Goal: Find specific page/section: Find specific page/section

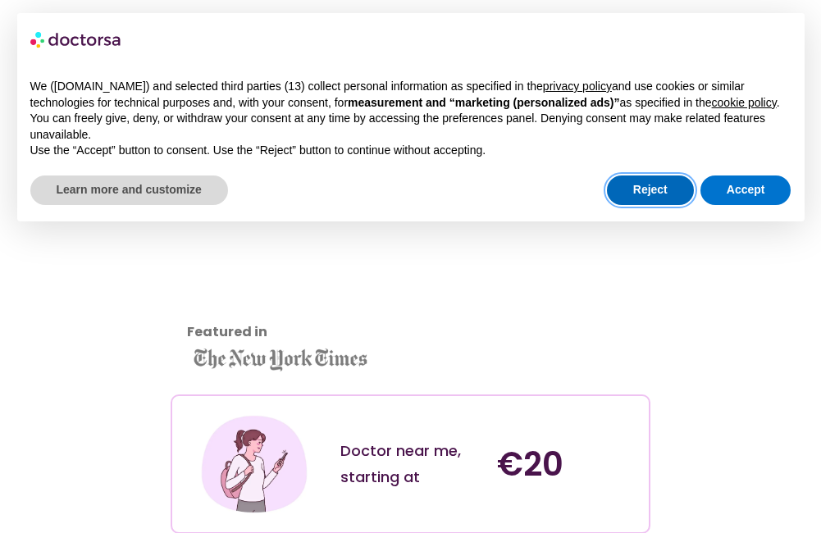
click at [654, 187] on button "Reject" at bounding box center [650, 191] width 87 height 30
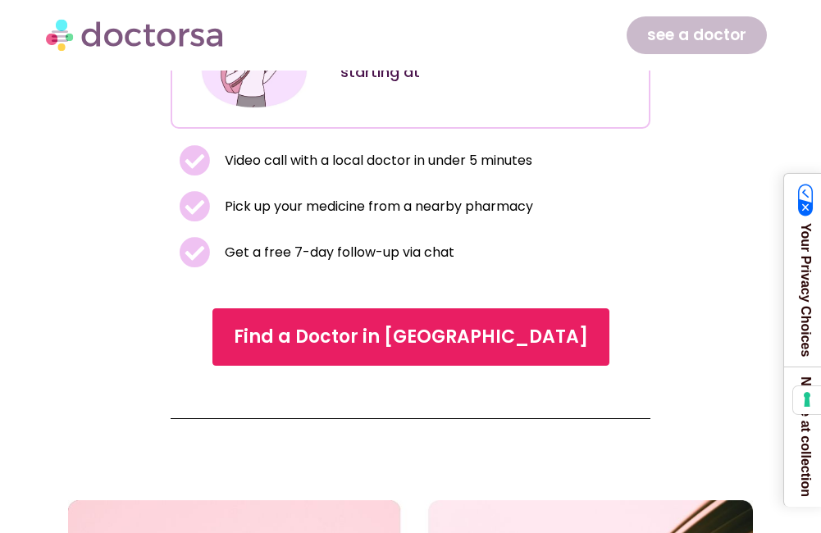
scroll to position [410, 0]
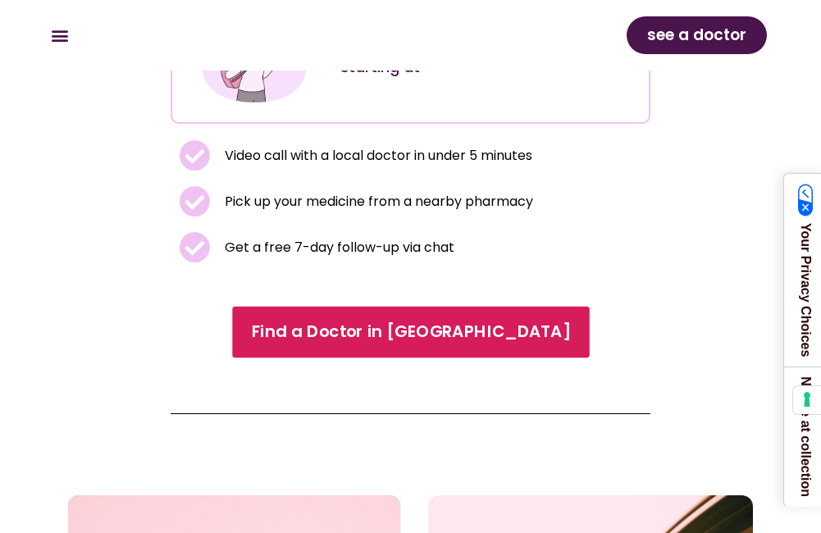
click at [427, 325] on span "Find a Doctor in [GEOGRAPHIC_DATA]" at bounding box center [410, 333] width 319 height 24
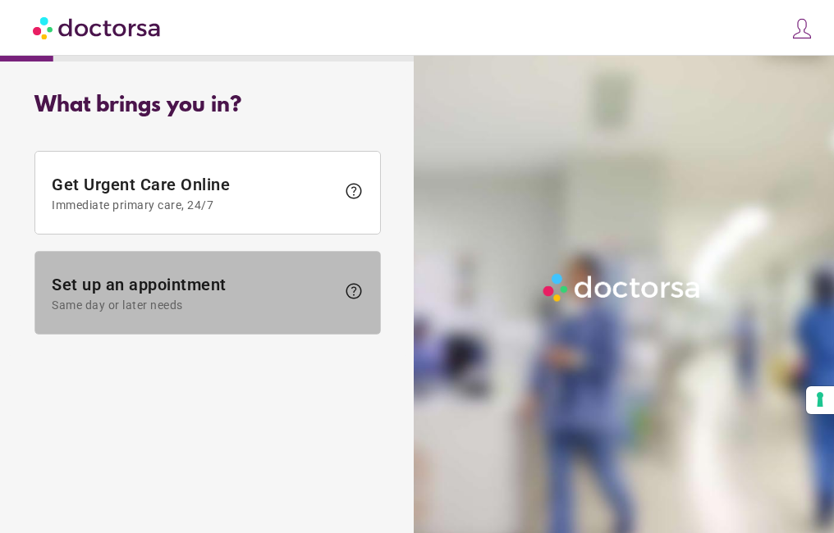
click at [185, 285] on span "Set up an appointment Same day or later needs" at bounding box center [194, 293] width 284 height 37
